Goal: Transaction & Acquisition: Download file/media

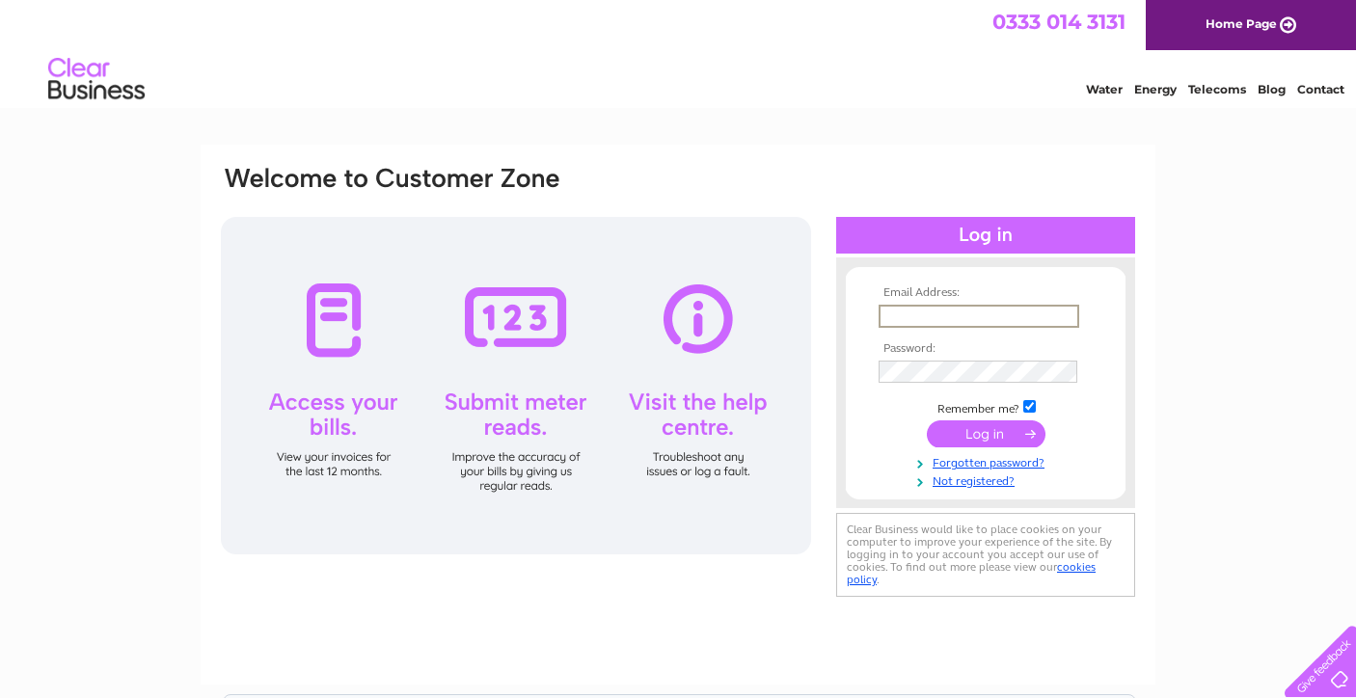
type input "Belleandbee@hotmail.com"
click at [968, 432] on input "submit" at bounding box center [986, 432] width 119 height 27
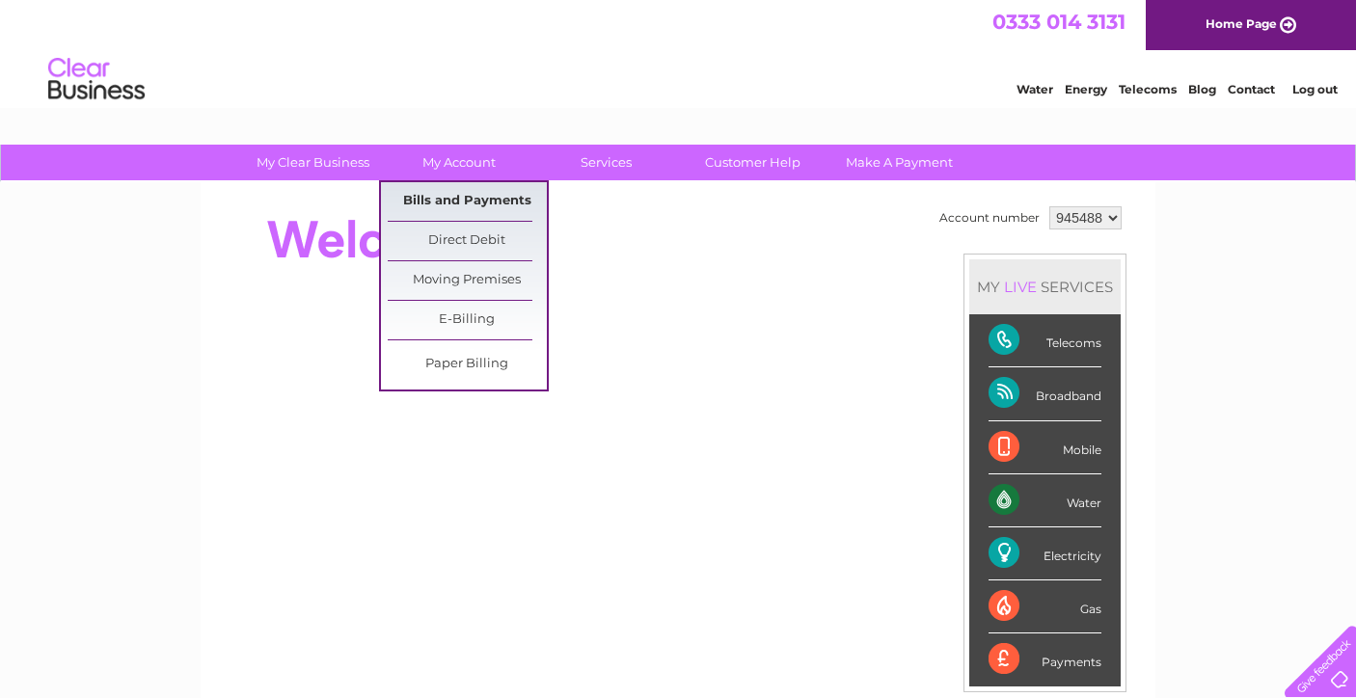
click at [465, 201] on link "Bills and Payments" at bounding box center [467, 201] width 159 height 39
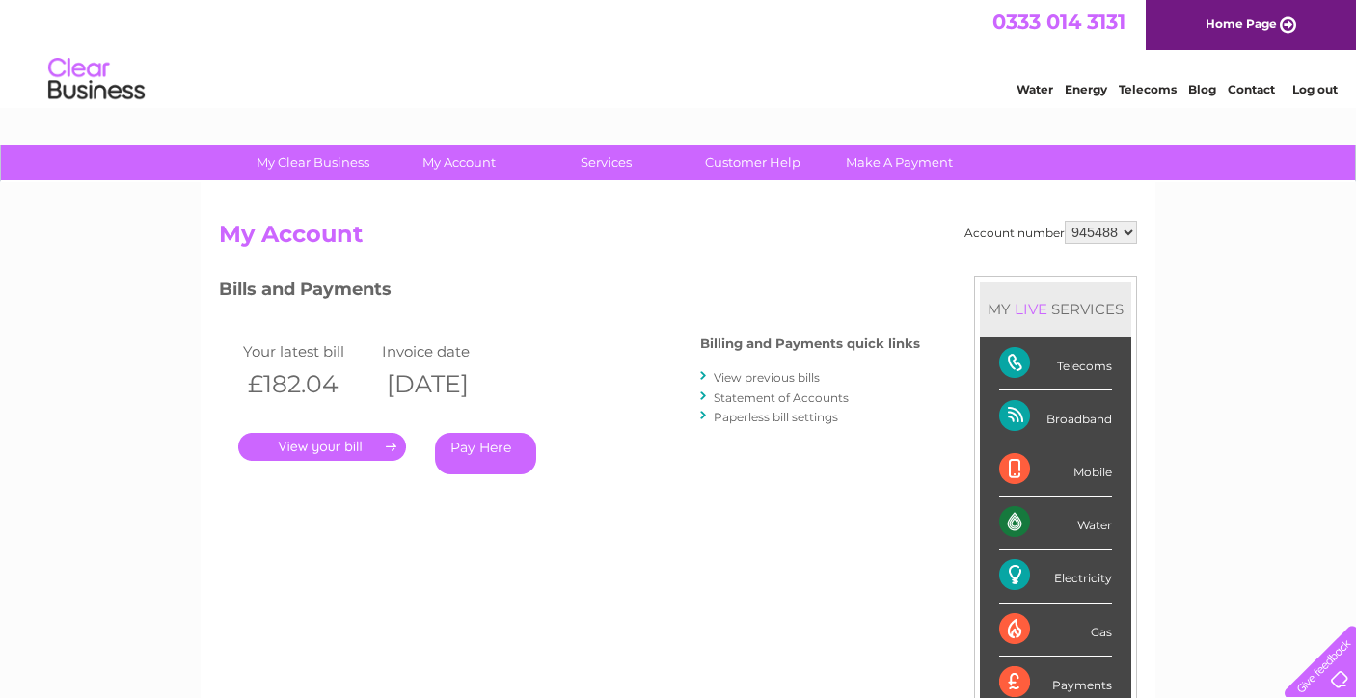
click at [365, 441] on link "." at bounding box center [322, 447] width 168 height 28
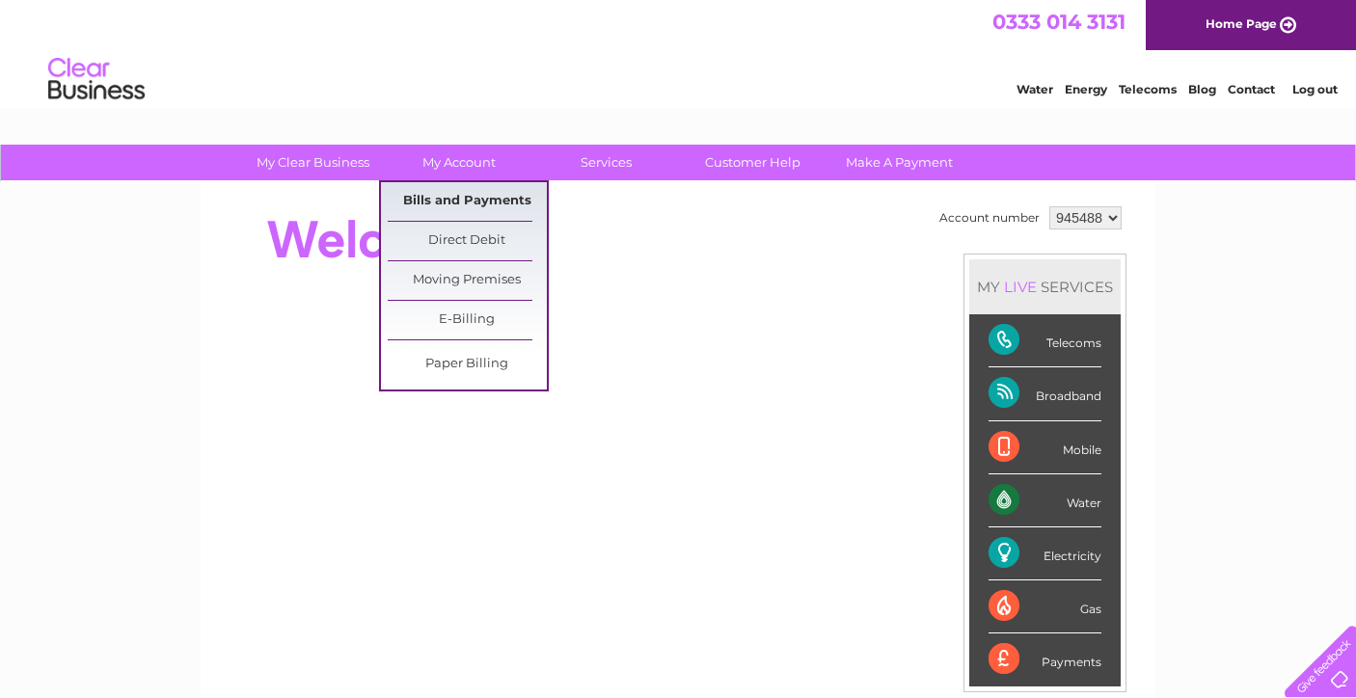
click at [446, 199] on link "Bills and Payments" at bounding box center [467, 201] width 159 height 39
click at [470, 204] on link "Bills and Payments" at bounding box center [467, 201] width 159 height 39
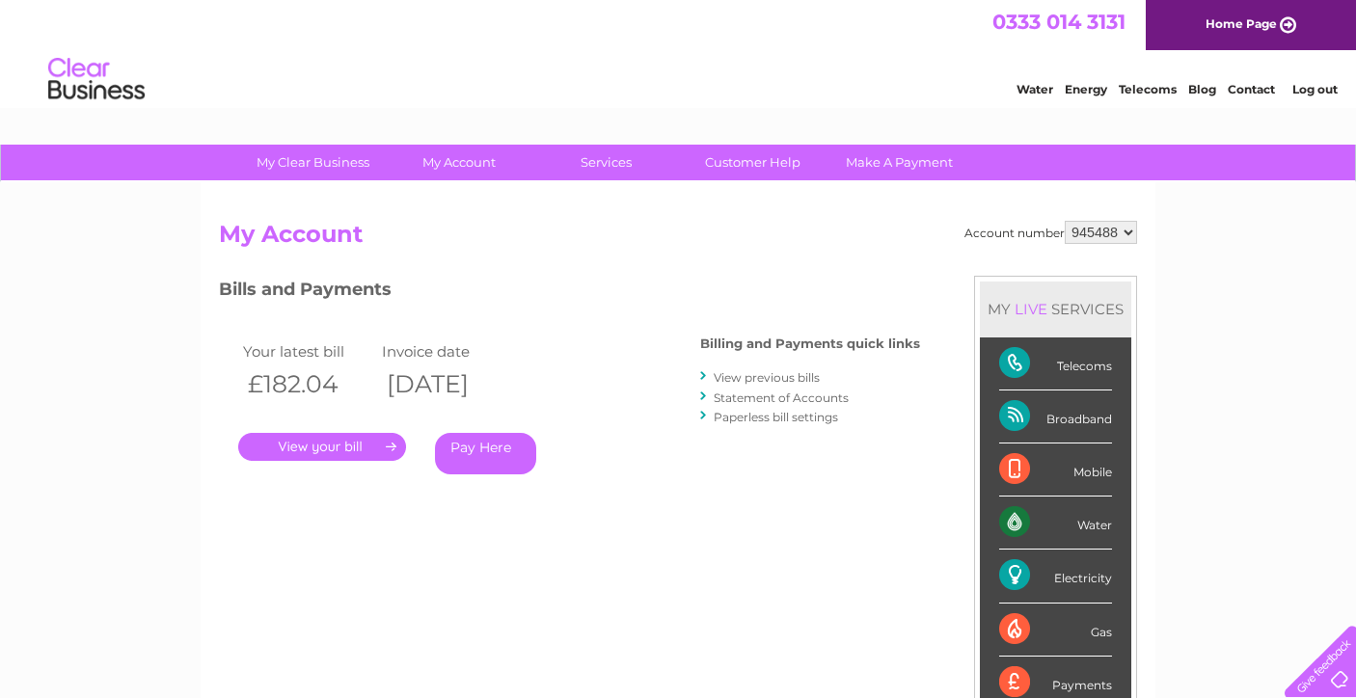
click at [339, 436] on link "." at bounding box center [322, 447] width 168 height 28
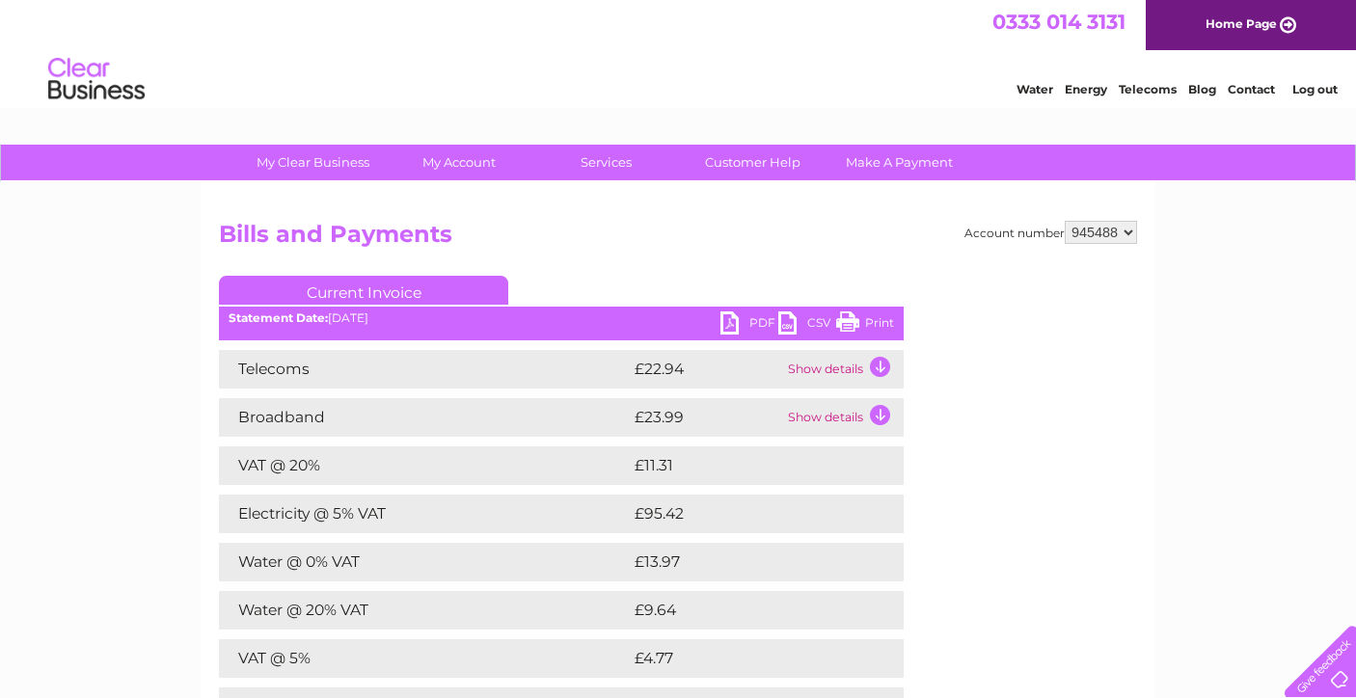
click at [758, 319] on link "PDF" at bounding box center [749, 325] width 58 height 28
